Goal: Find specific page/section: Find specific page/section

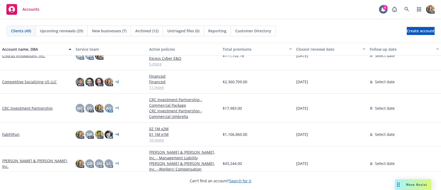
scroll to position [85, 0]
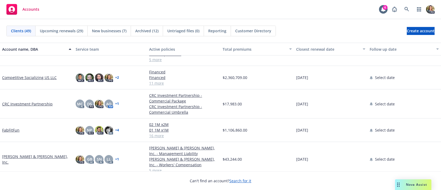
click at [36, 105] on link "CRC Investment Partnership" at bounding box center [27, 104] width 51 height 6
